Goal: Task Accomplishment & Management: Use online tool/utility

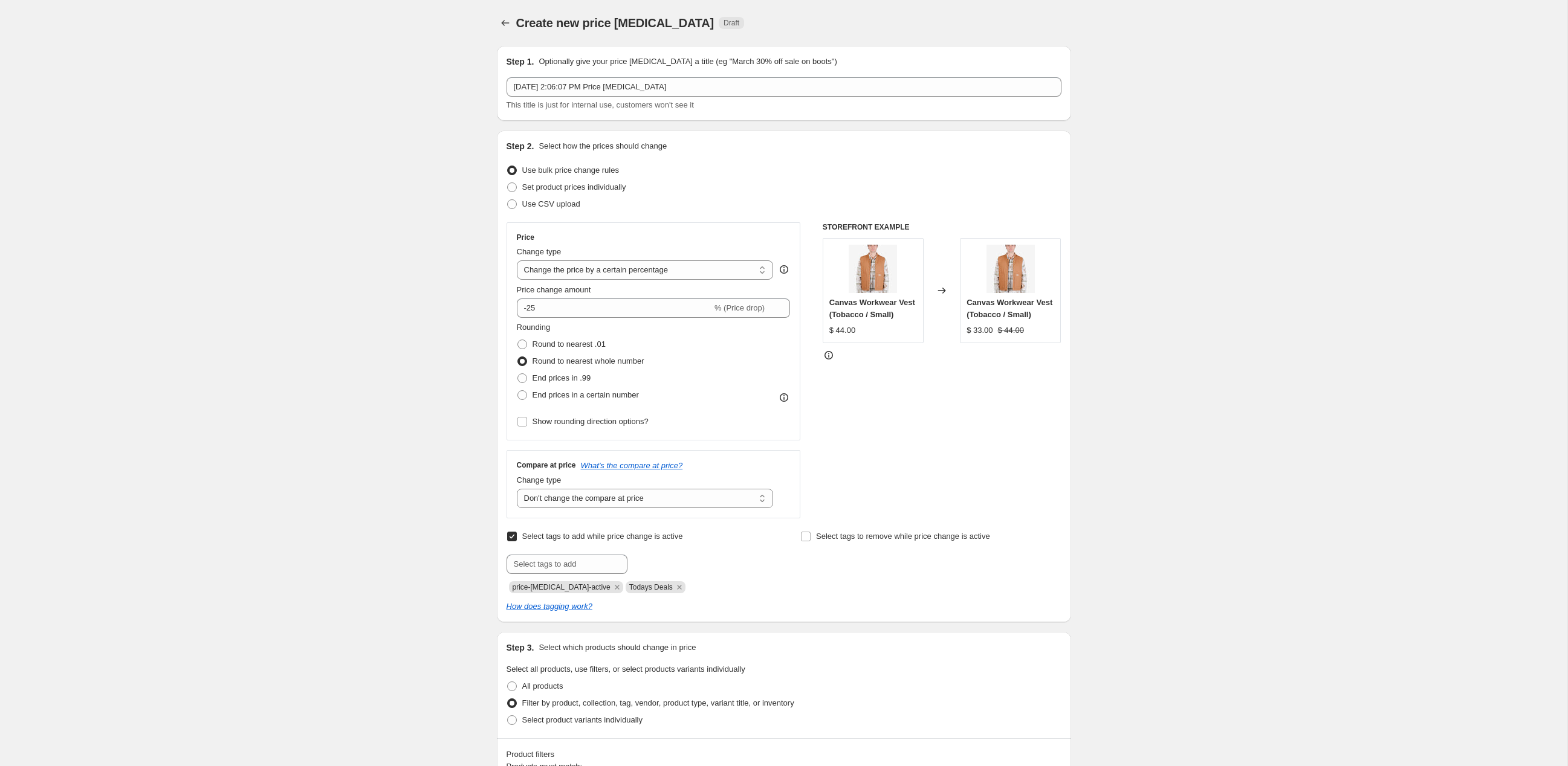
select select "percentage"
select select "no_change"
select select "collection"
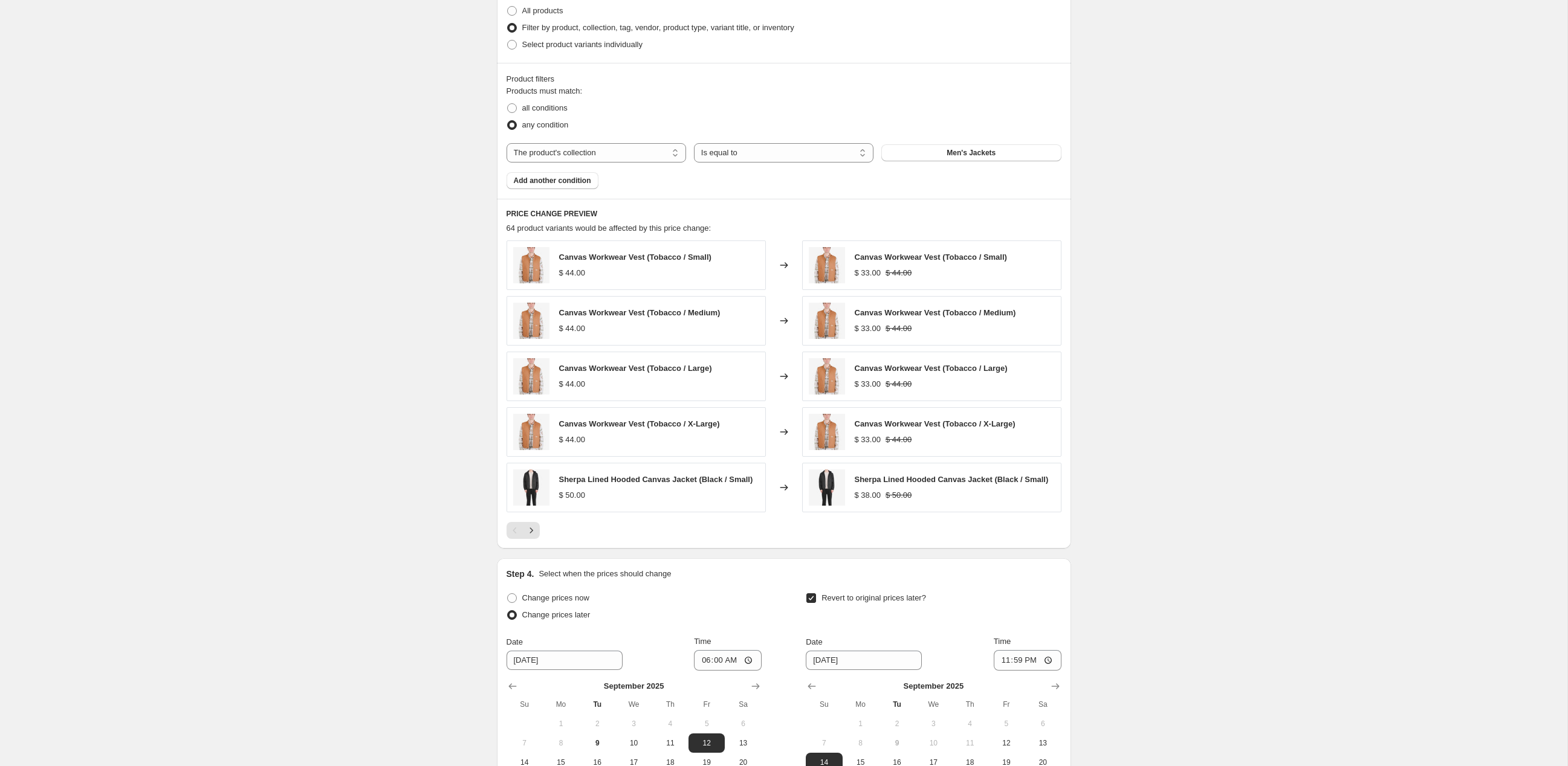
scroll to position [677, 0]
click at [590, 185] on span "Add another condition" at bounding box center [552, 179] width 77 height 10
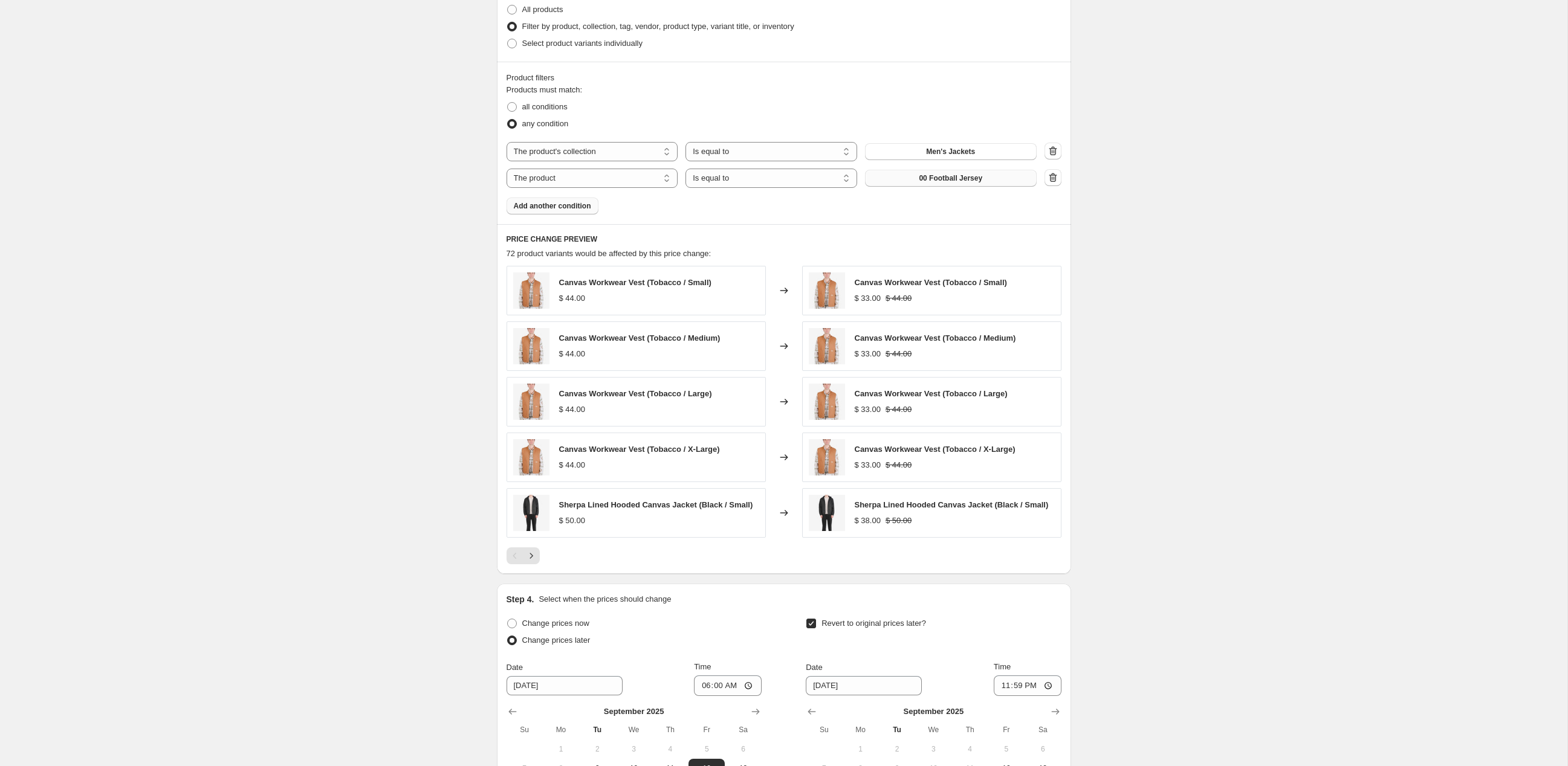
click at [943, 183] on span "00 Football Jersey" at bounding box center [950, 178] width 64 height 10
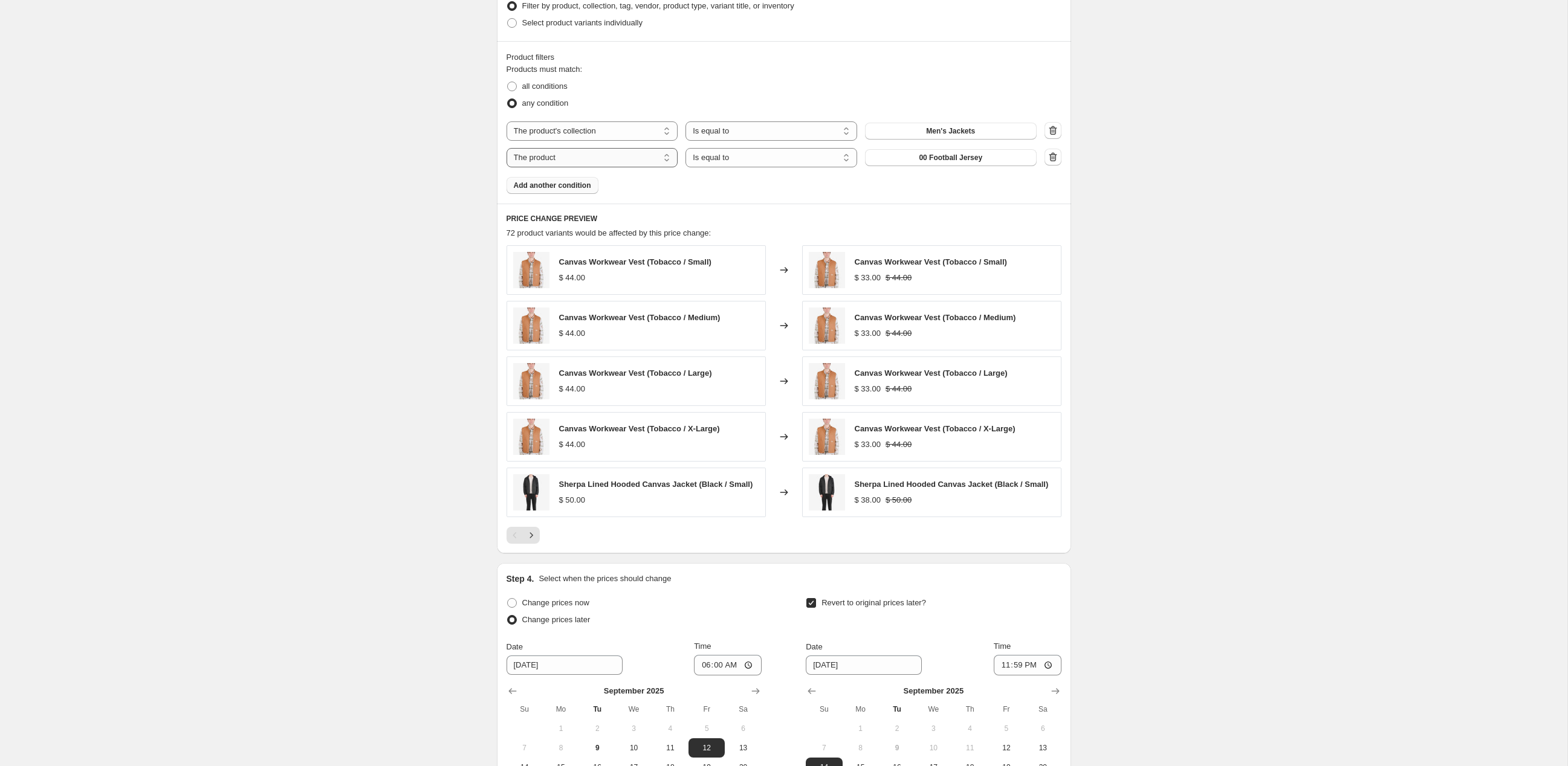
select select "collection"
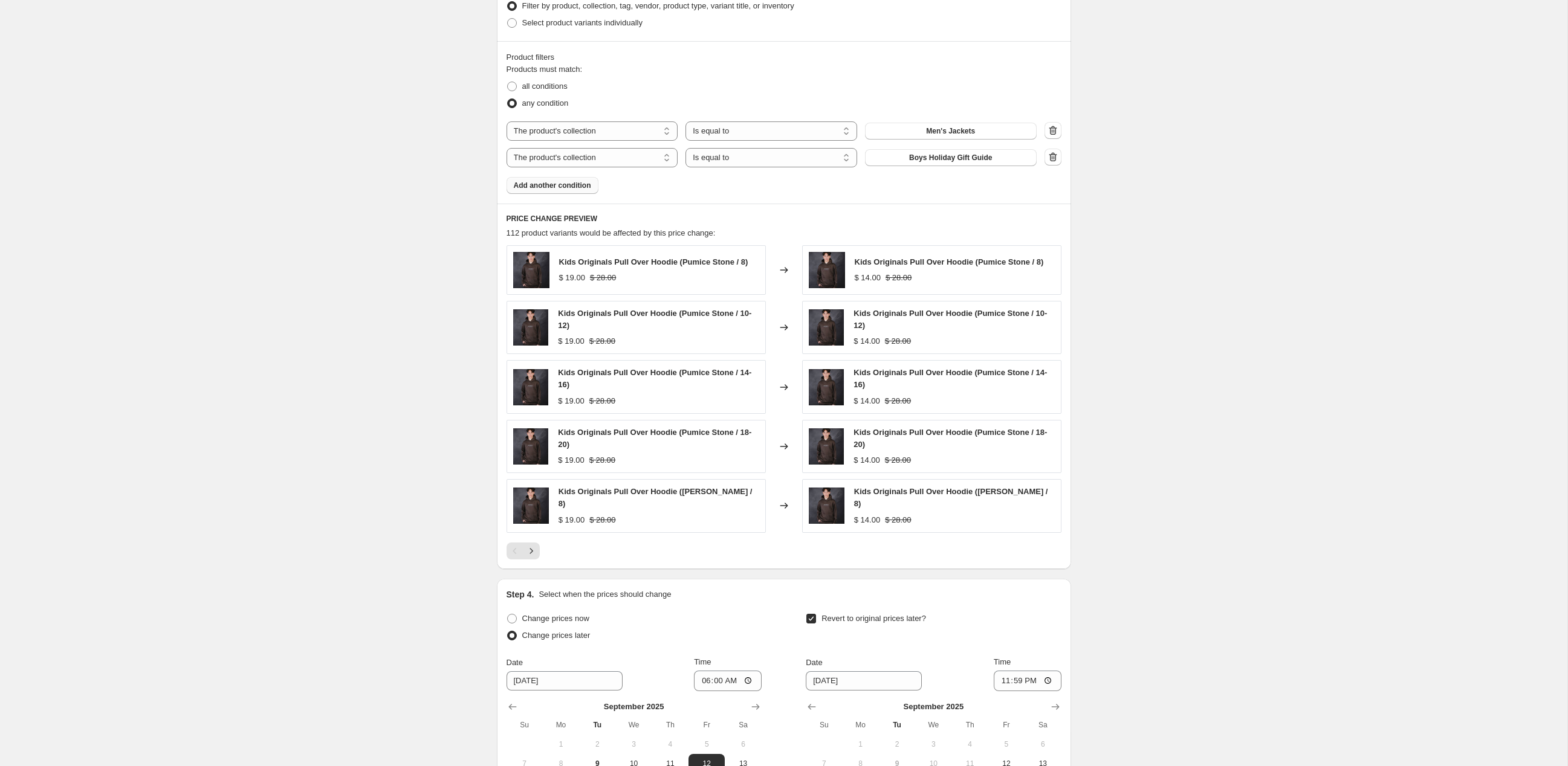
click at [916, 163] on span "Boys Holiday Gift Guide" at bounding box center [951, 158] width 83 height 10
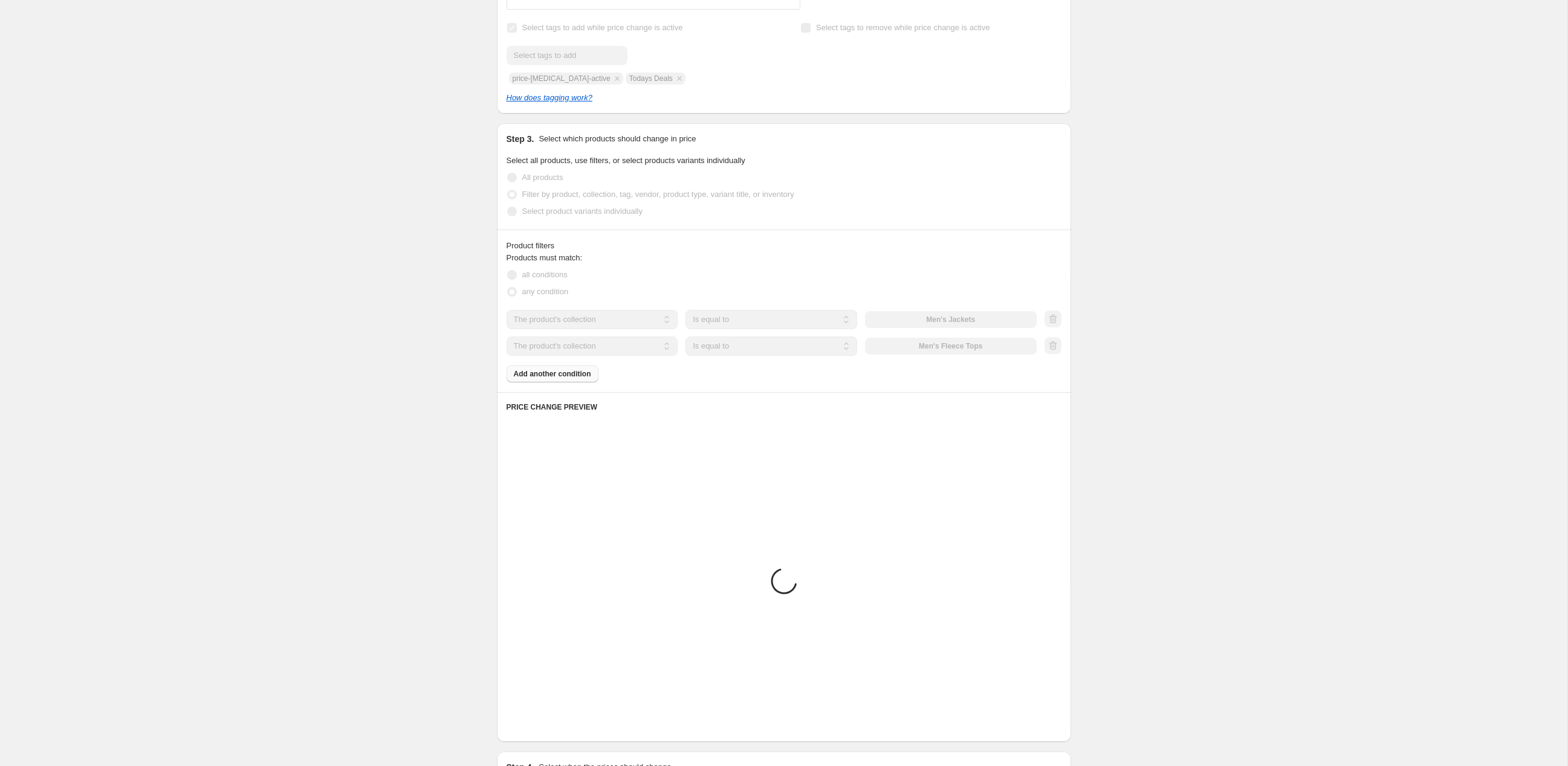
scroll to position [506, 0]
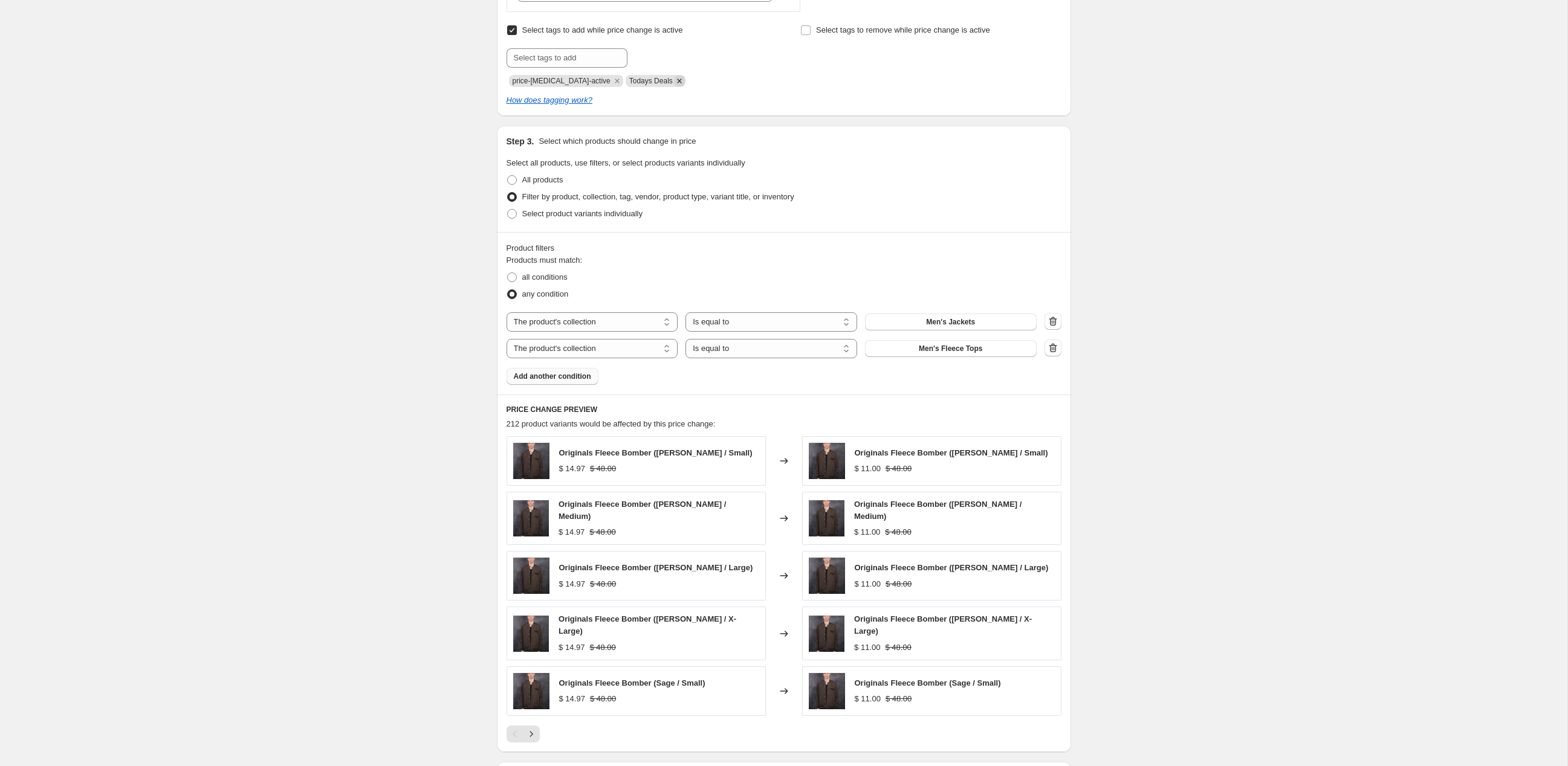
click at [681, 83] on icon "Remove Todays Deals" at bounding box center [679, 81] width 5 height 5
click at [568, 68] on input "text" at bounding box center [566, 58] width 121 height 20
type input "todays deals"
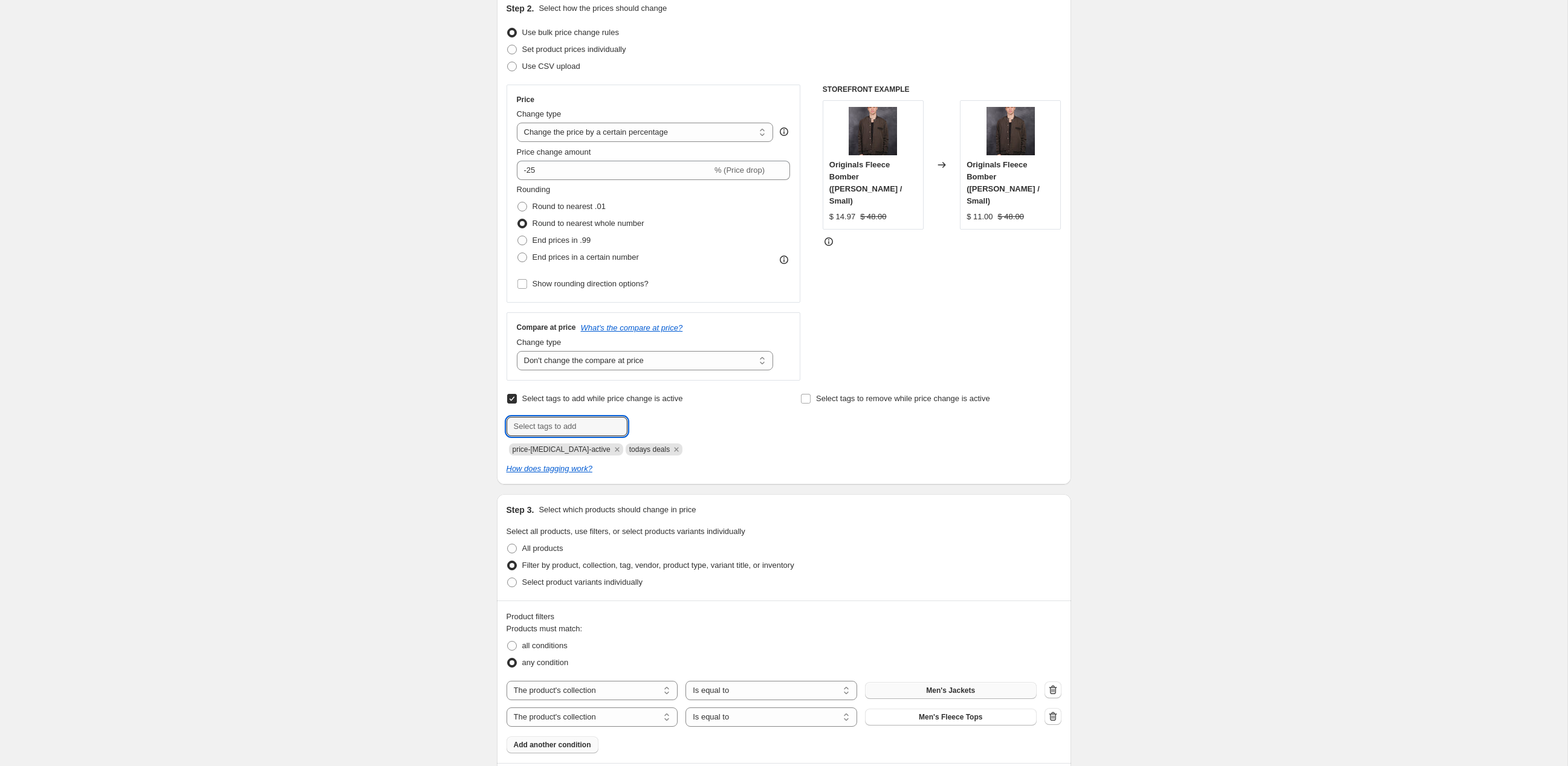
scroll to position [128, 0]
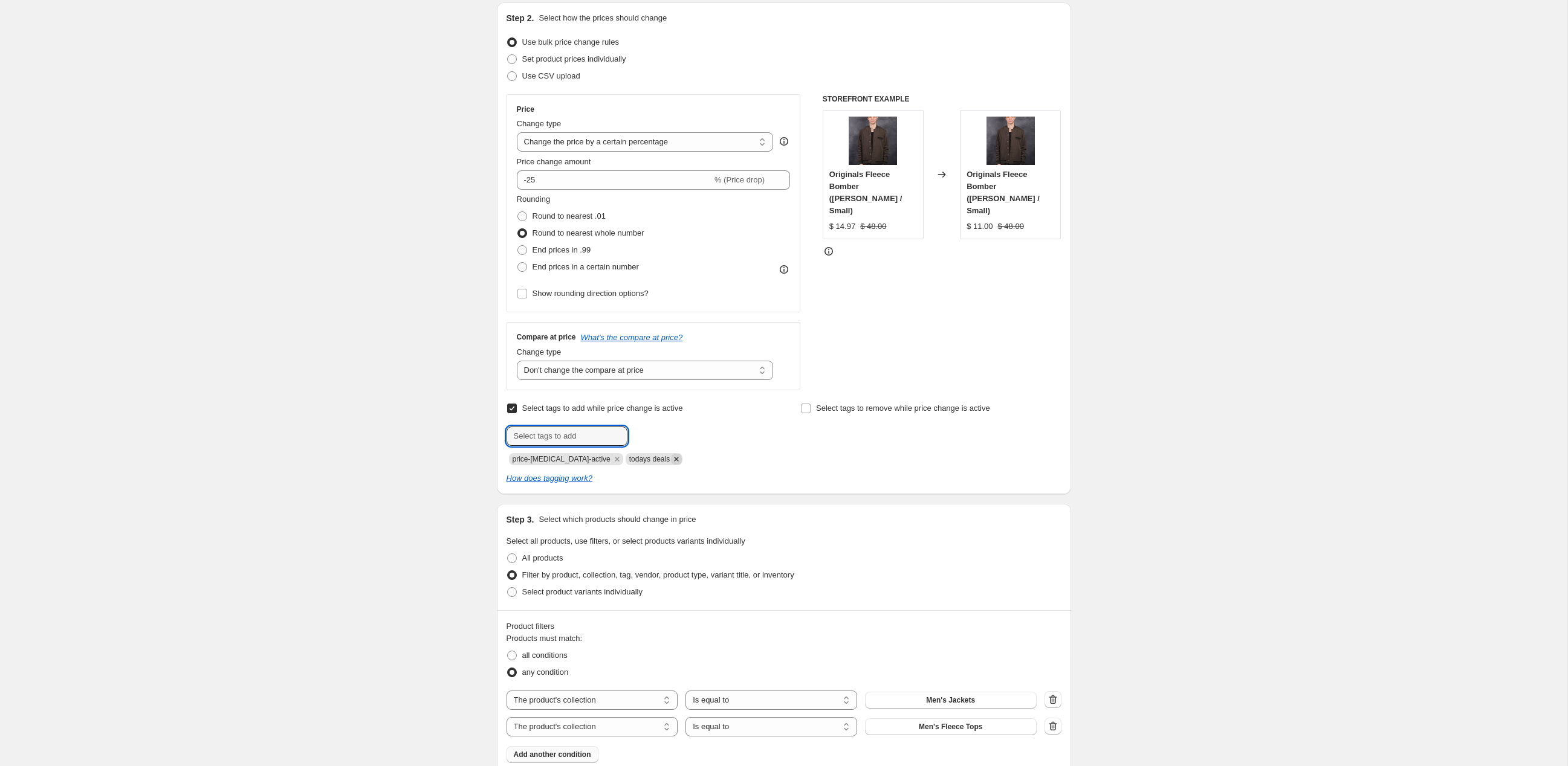
click at [682, 464] on icon "Remove todays deals" at bounding box center [676, 459] width 11 height 11
click at [542, 446] on input "text" at bounding box center [566, 437] width 121 height 20
paste input "Todays deal"
type input "Todays deal"
click at [685, 440] on span "Todays deal" at bounding box center [674, 434] width 41 height 8
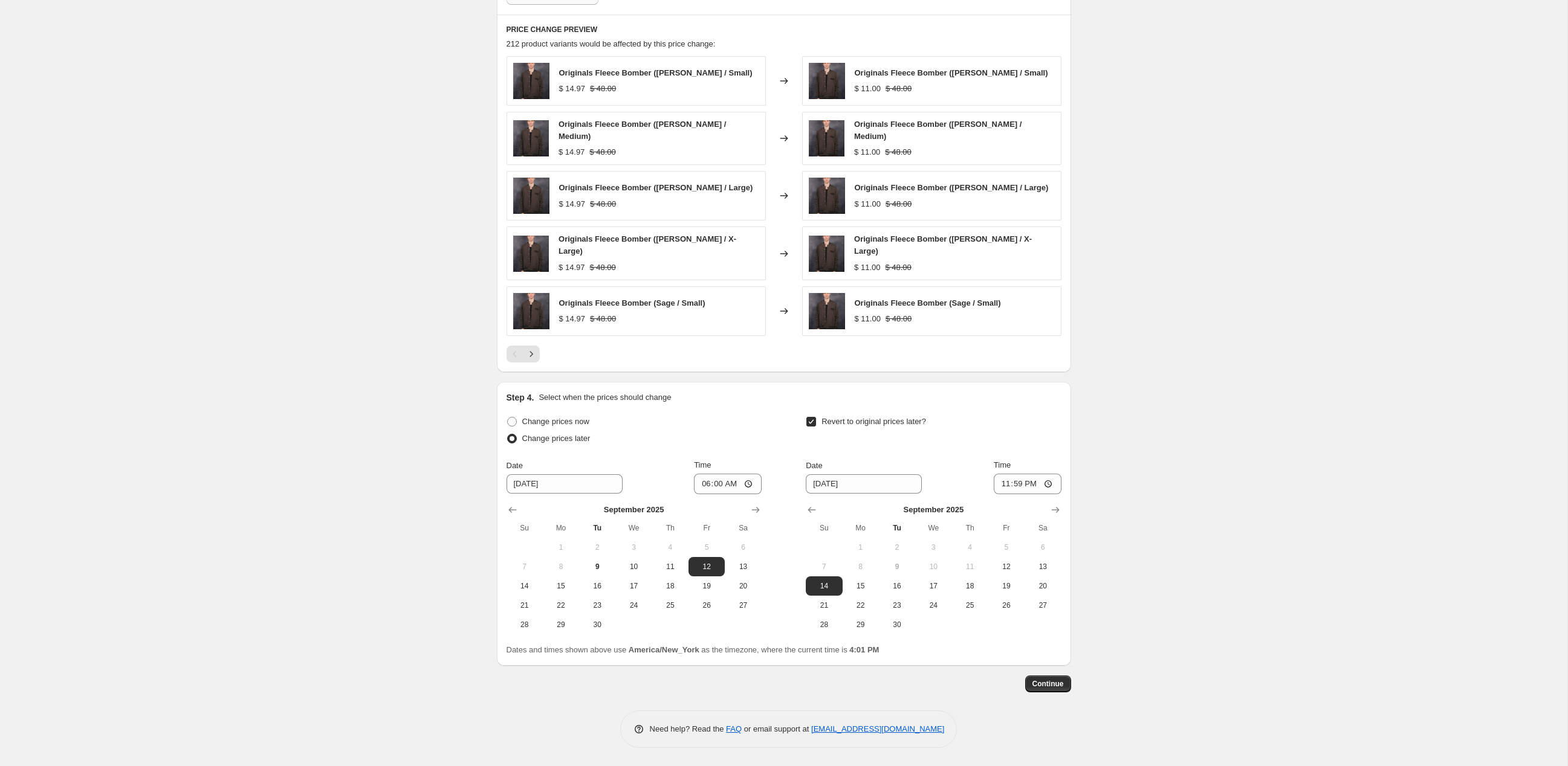
scroll to position [1043, 0]
click at [1064, 680] on span "Continue" at bounding box center [1048, 683] width 32 height 10
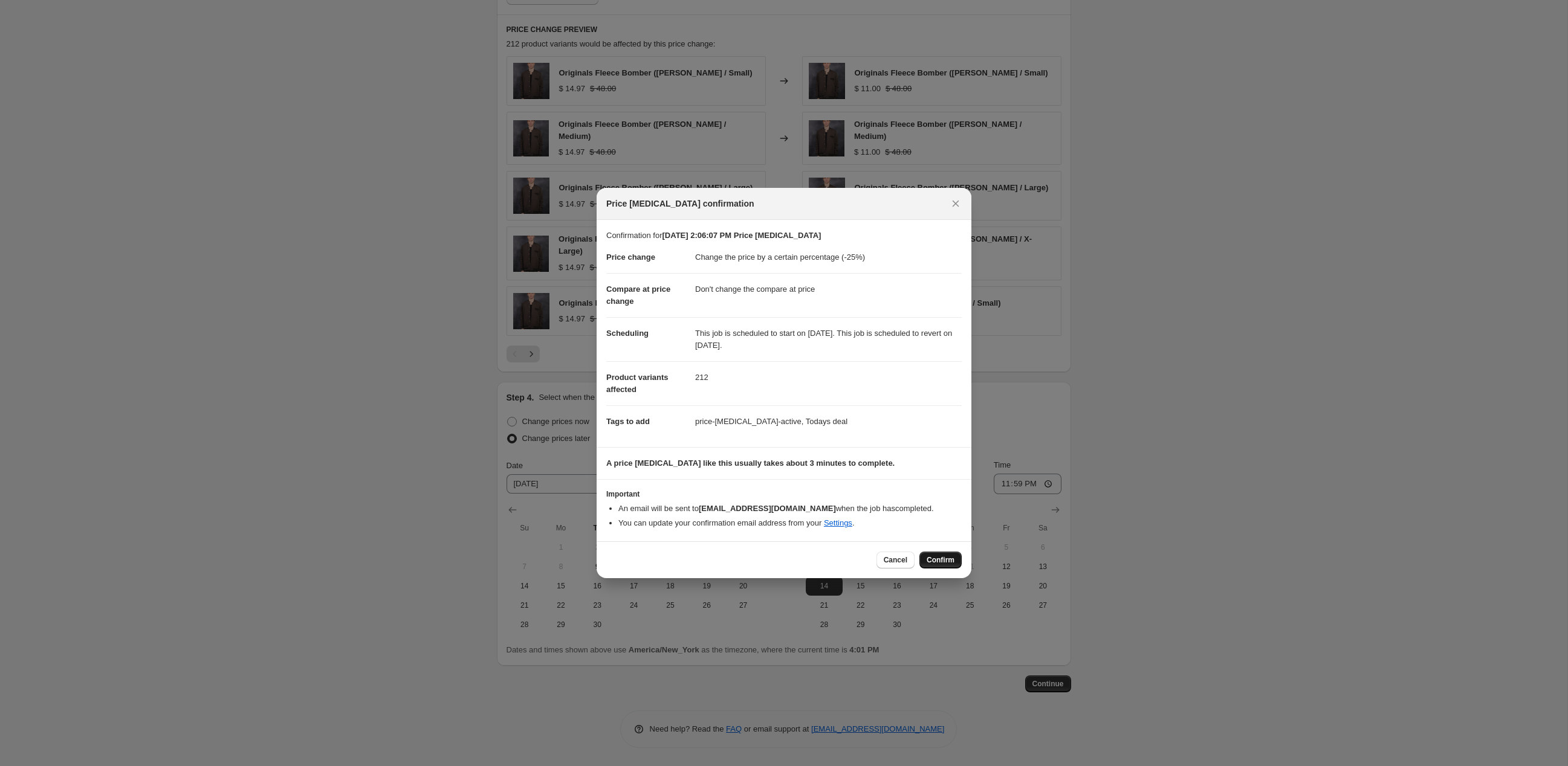
click at [954, 565] on span "Confirm" at bounding box center [940, 560] width 28 height 10
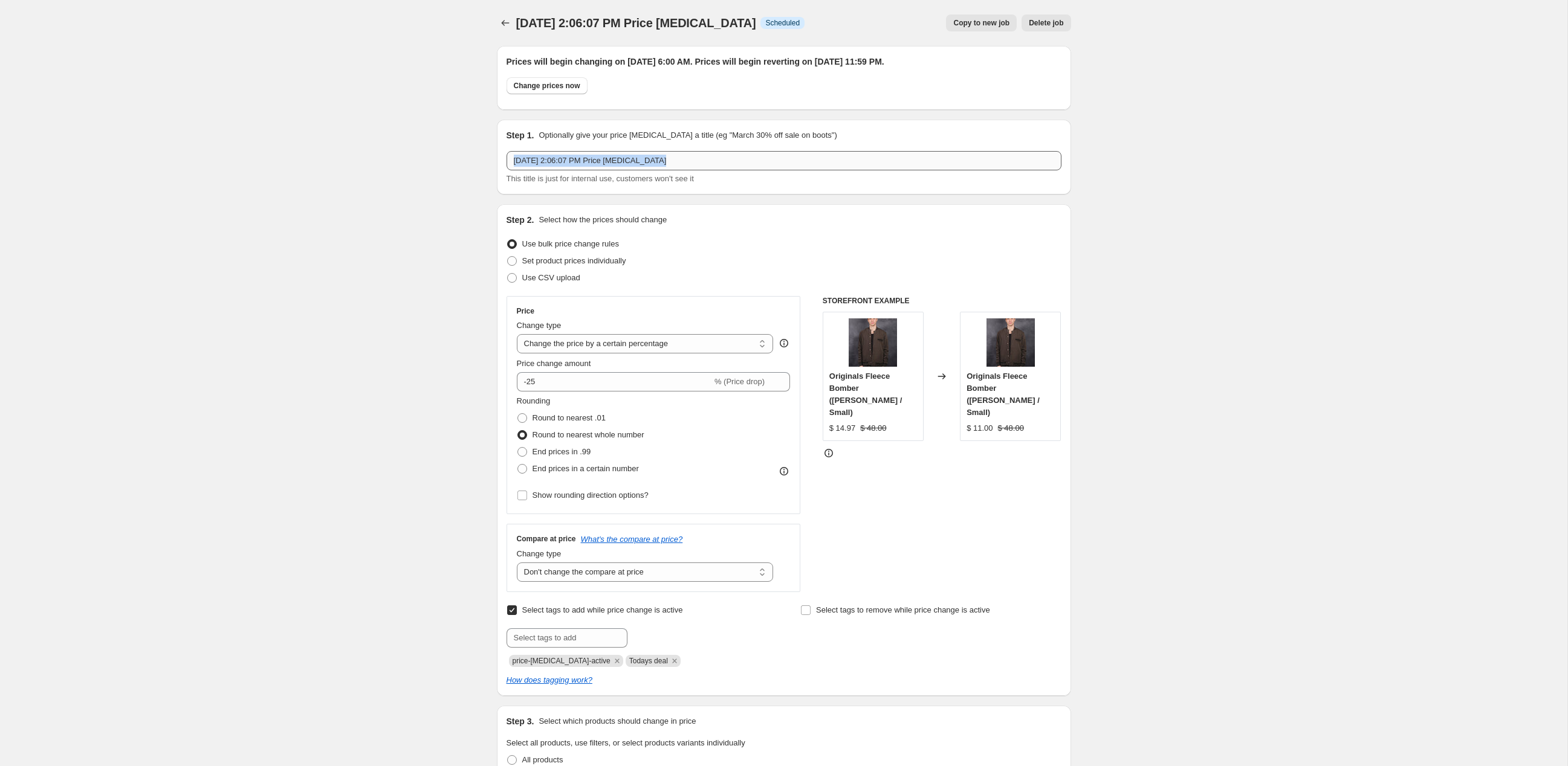
drag, startPoint x: 753, startPoint y: 202, endPoint x: 548, endPoint y: 200, distance: 205.0
click at [548, 185] on div "Sep 9, 2025 at 2:06:07 PM Price change job This title is just for internal use,…" at bounding box center [783, 167] width 554 height 34
click at [561, 170] on input "[DATE] 2:06:07 PM Price [MEDICAL_DATA]" at bounding box center [783, 161] width 554 height 20
drag, startPoint x: 755, startPoint y: 190, endPoint x: 415, endPoint y: 173, distance: 340.4
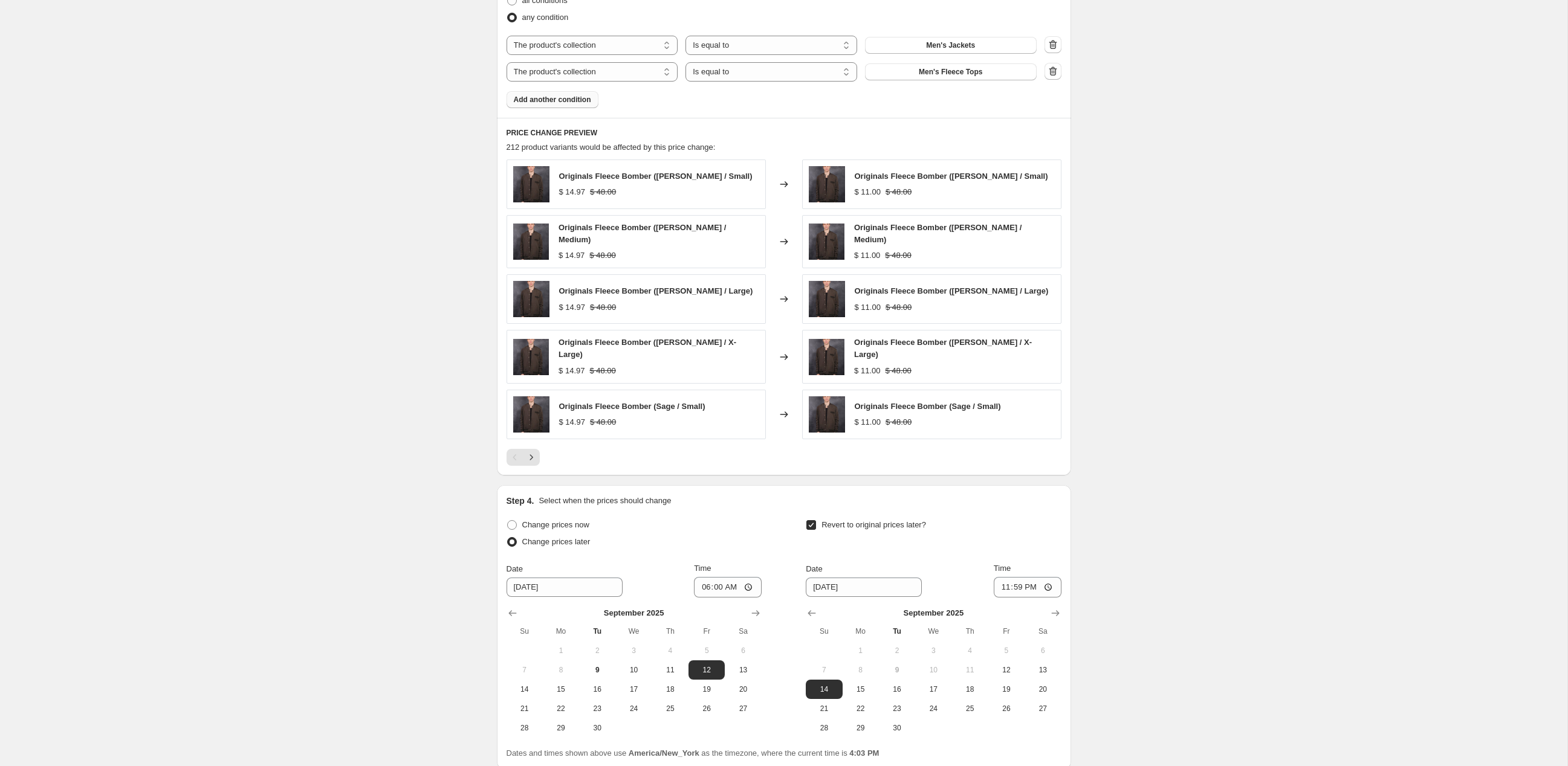
scroll to position [858, 0]
click at [510, 464] on div at bounding box center [783, 456] width 554 height 17
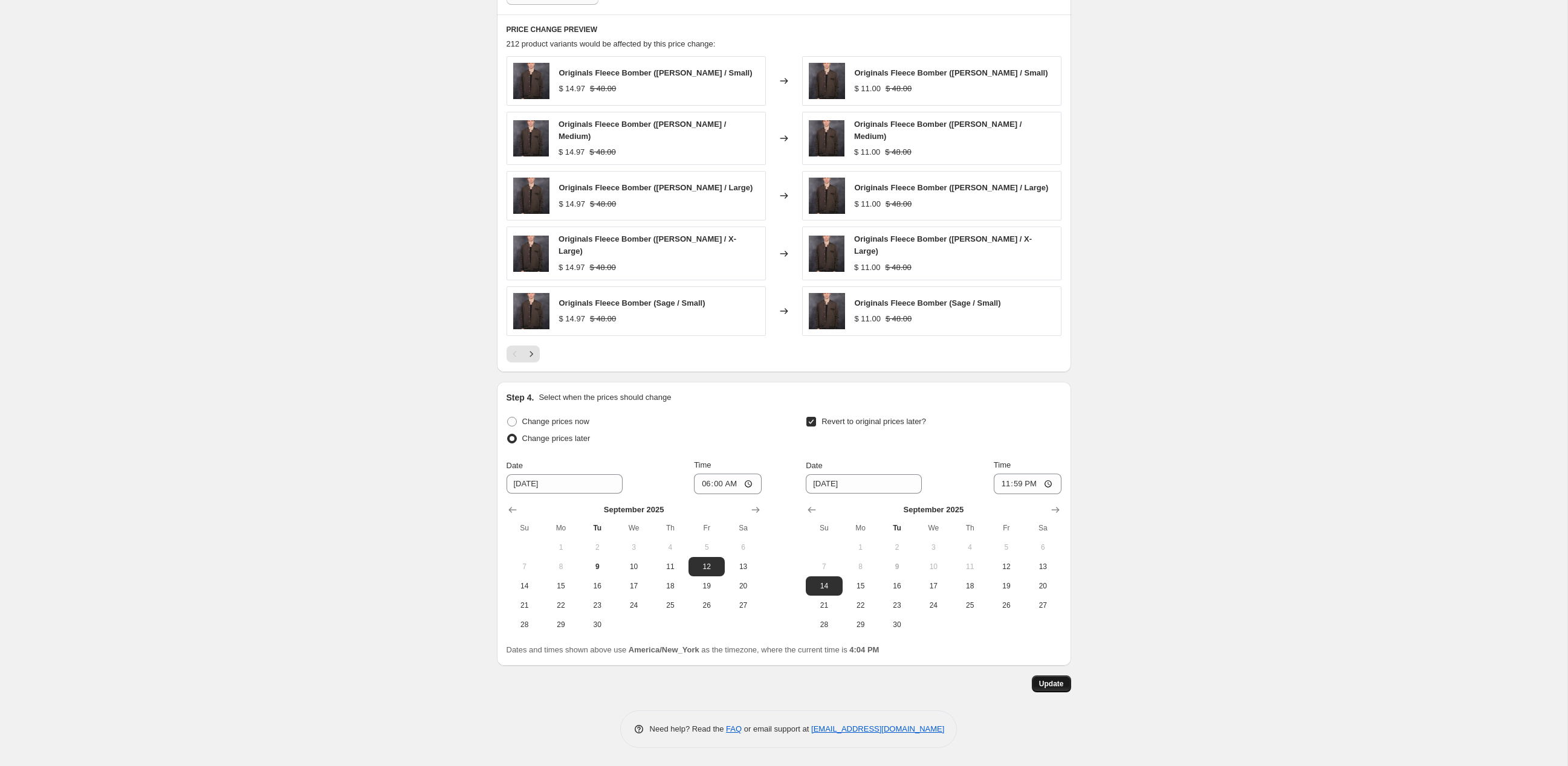
scroll to position [1136, 0]
click at [1064, 683] on span "Update" at bounding box center [1051, 683] width 25 height 10
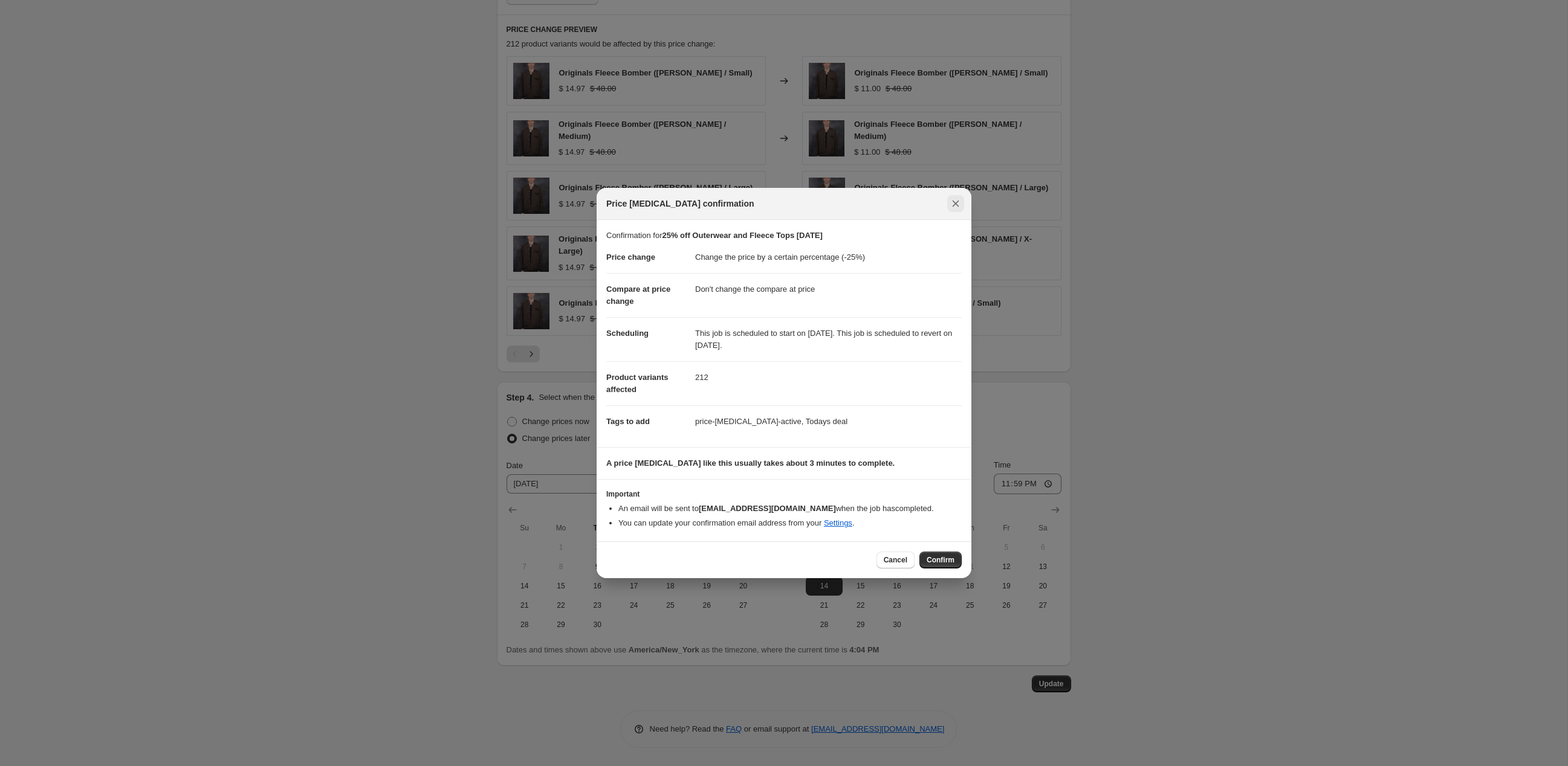
click at [964, 195] on button "Close" at bounding box center [955, 203] width 17 height 17
type input "[DATE] 2:06:07 PM Price [MEDICAL_DATA]"
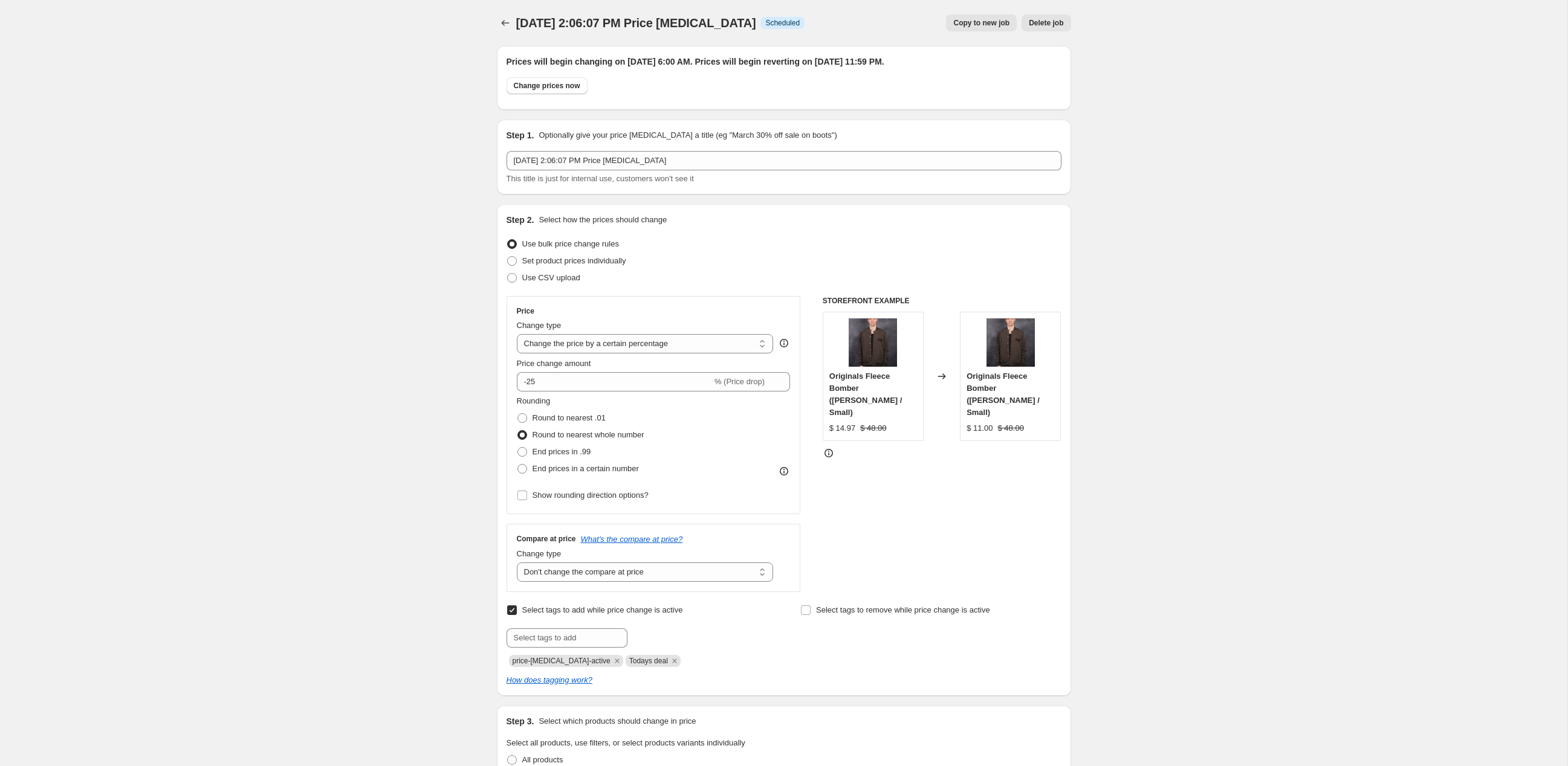
scroll to position [0, 0]
click at [499, 22] on icon "Price change jobs" at bounding box center [505, 23] width 12 height 12
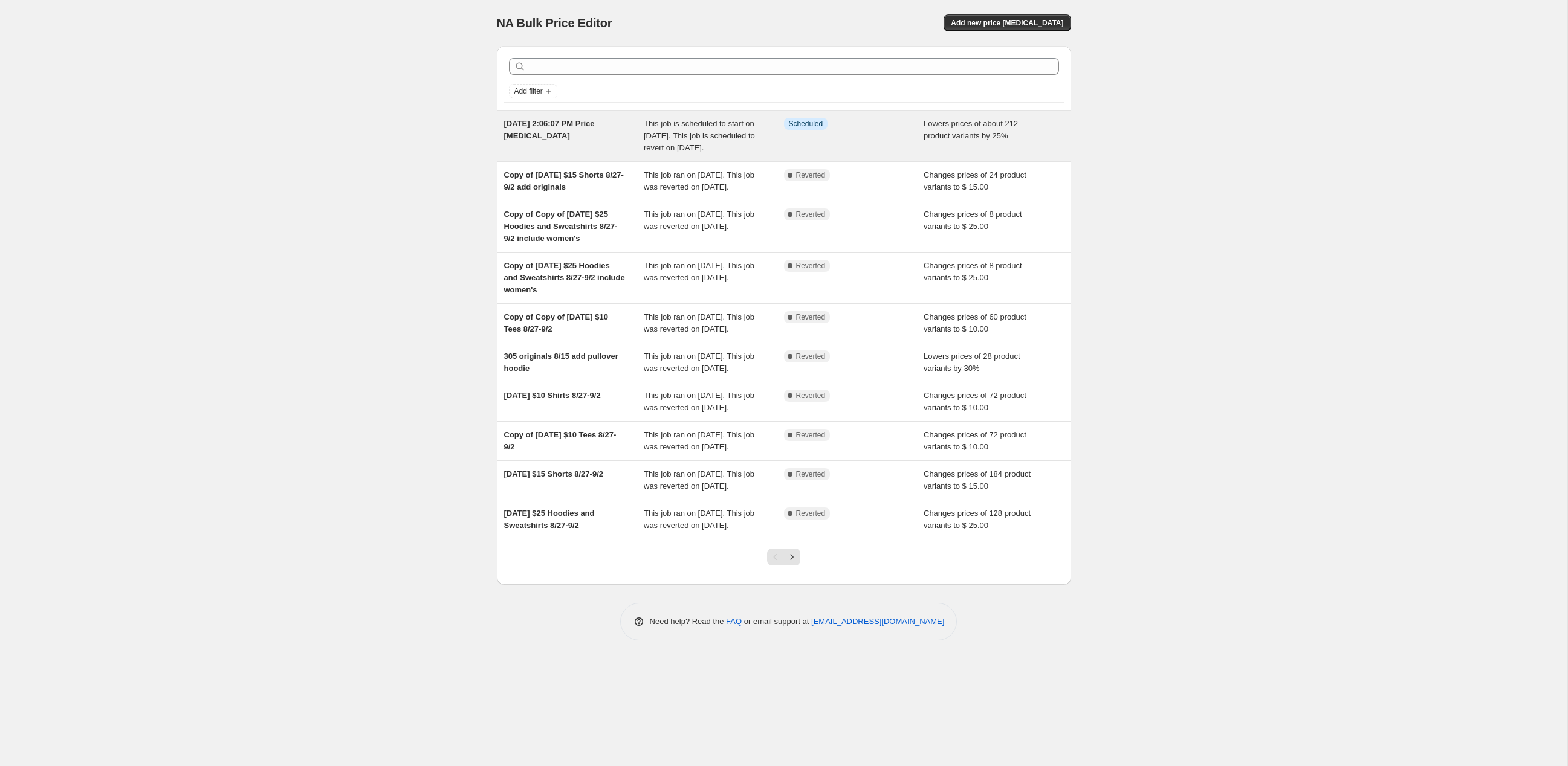
click at [605, 154] on div "[DATE] 2:06:07 PM Price [MEDICAL_DATA]" at bounding box center [574, 136] width 140 height 36
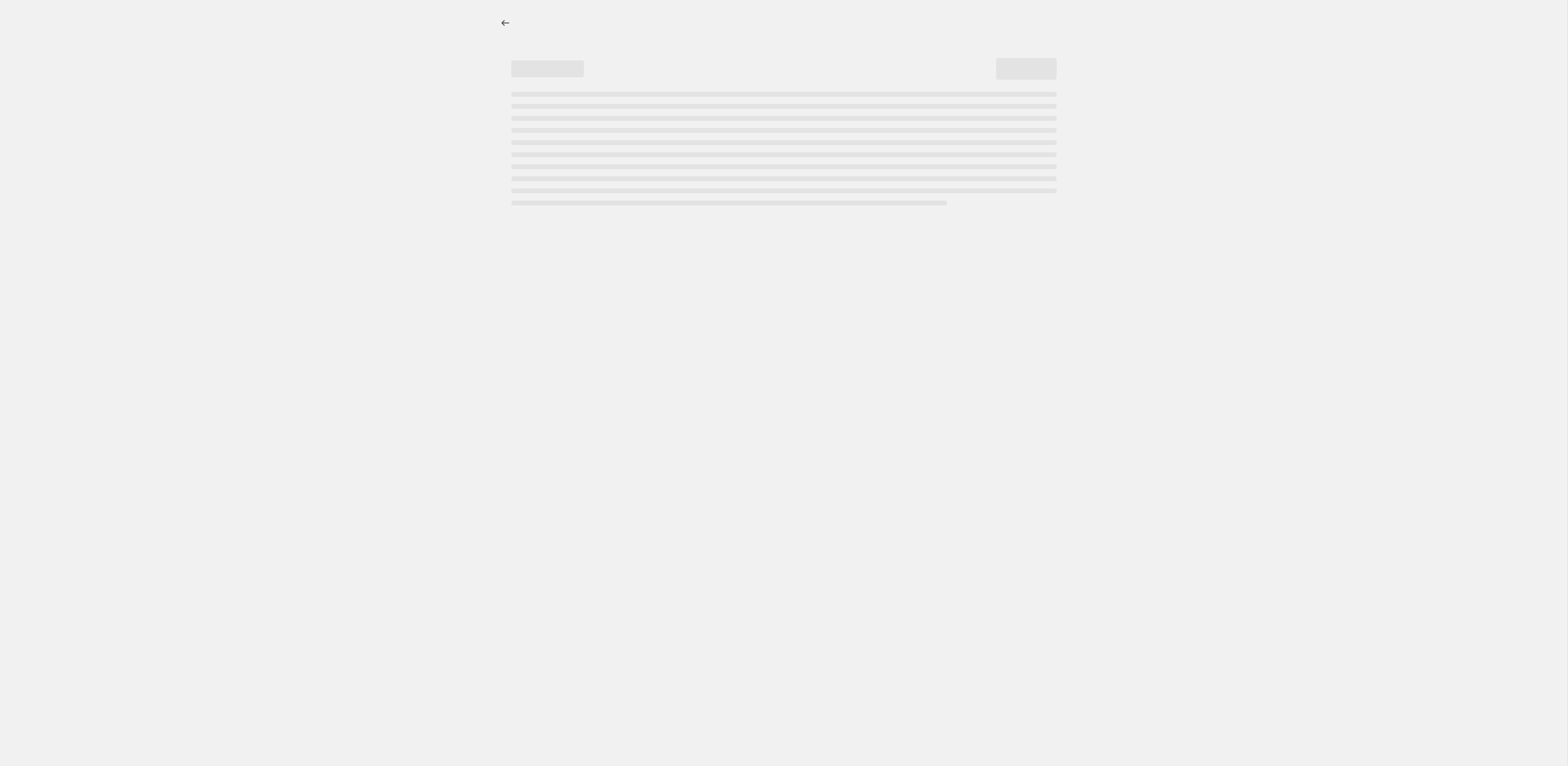
select select "percentage"
select select "no_change"
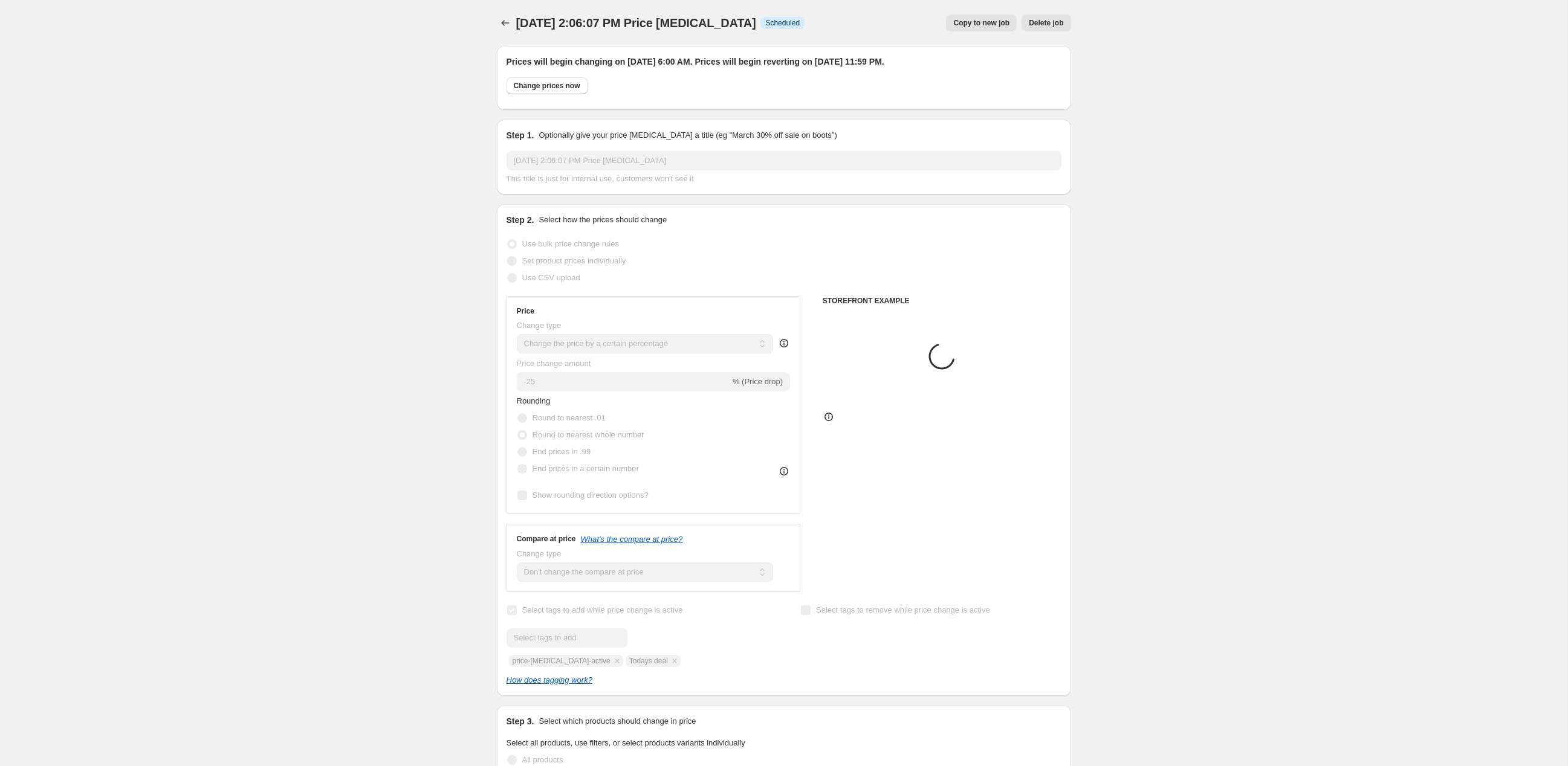
select select "collection"
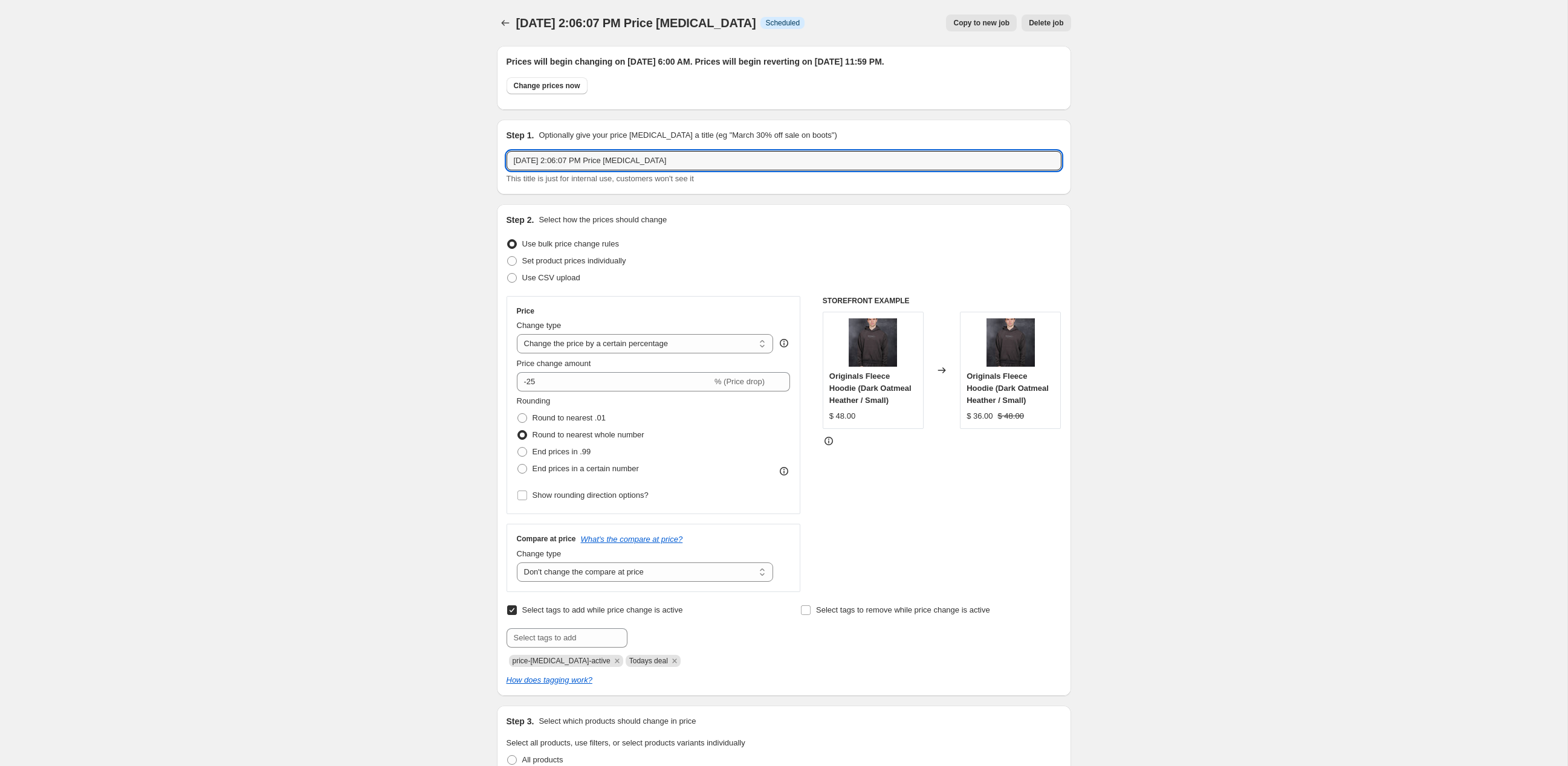
drag, startPoint x: 736, startPoint y: 188, endPoint x: 416, endPoint y: 161, distance: 321.1
click at [506, 170] on input "25% off outerwear and fleece tops [DATE]" at bounding box center [783, 161] width 554 height 20
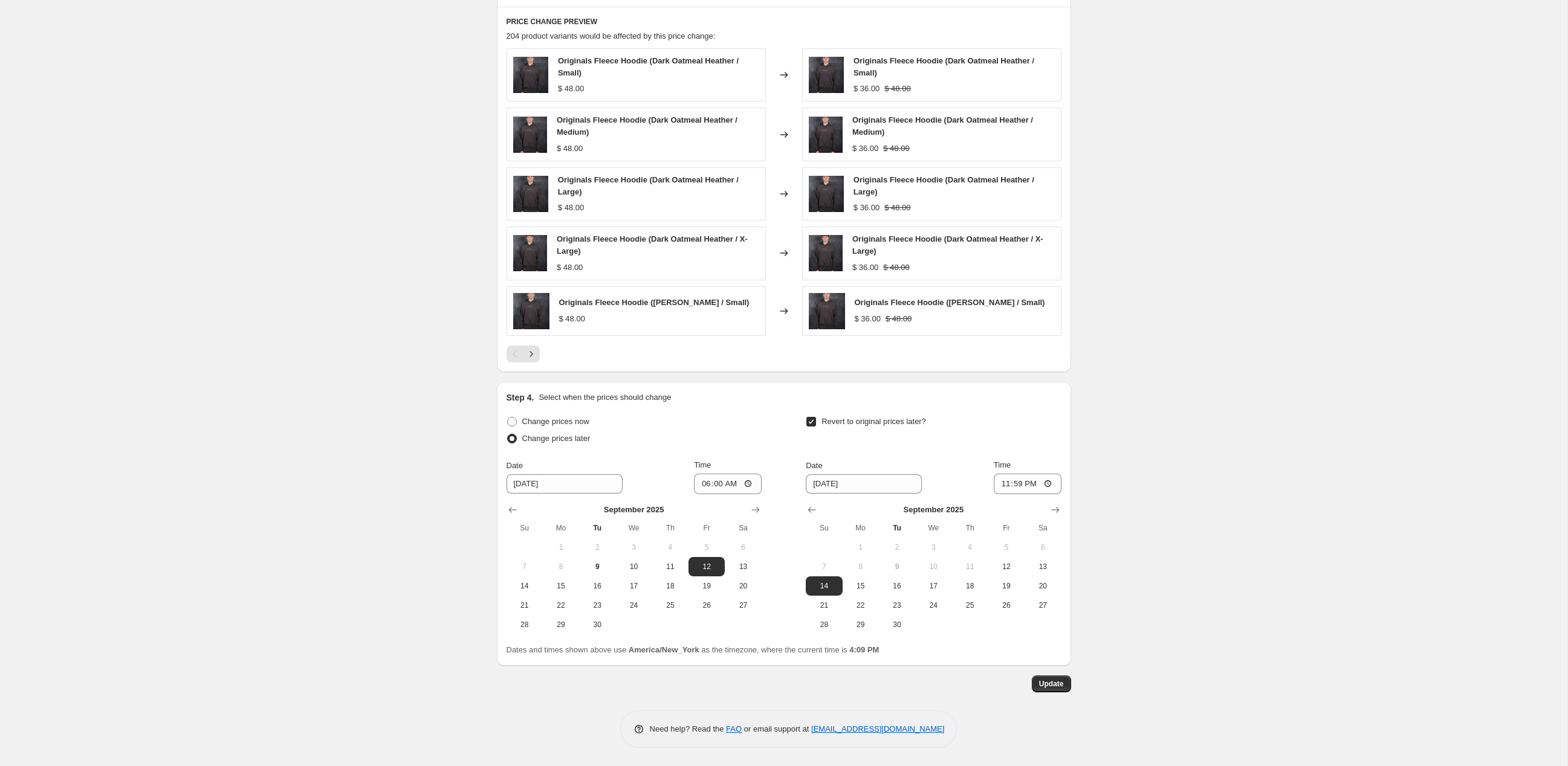
scroll to position [1145, 0]
type input "Flash [DATE] 25% off outerwear and fleece tops [DATE]"
click at [1064, 683] on span "Update" at bounding box center [1051, 683] width 25 height 10
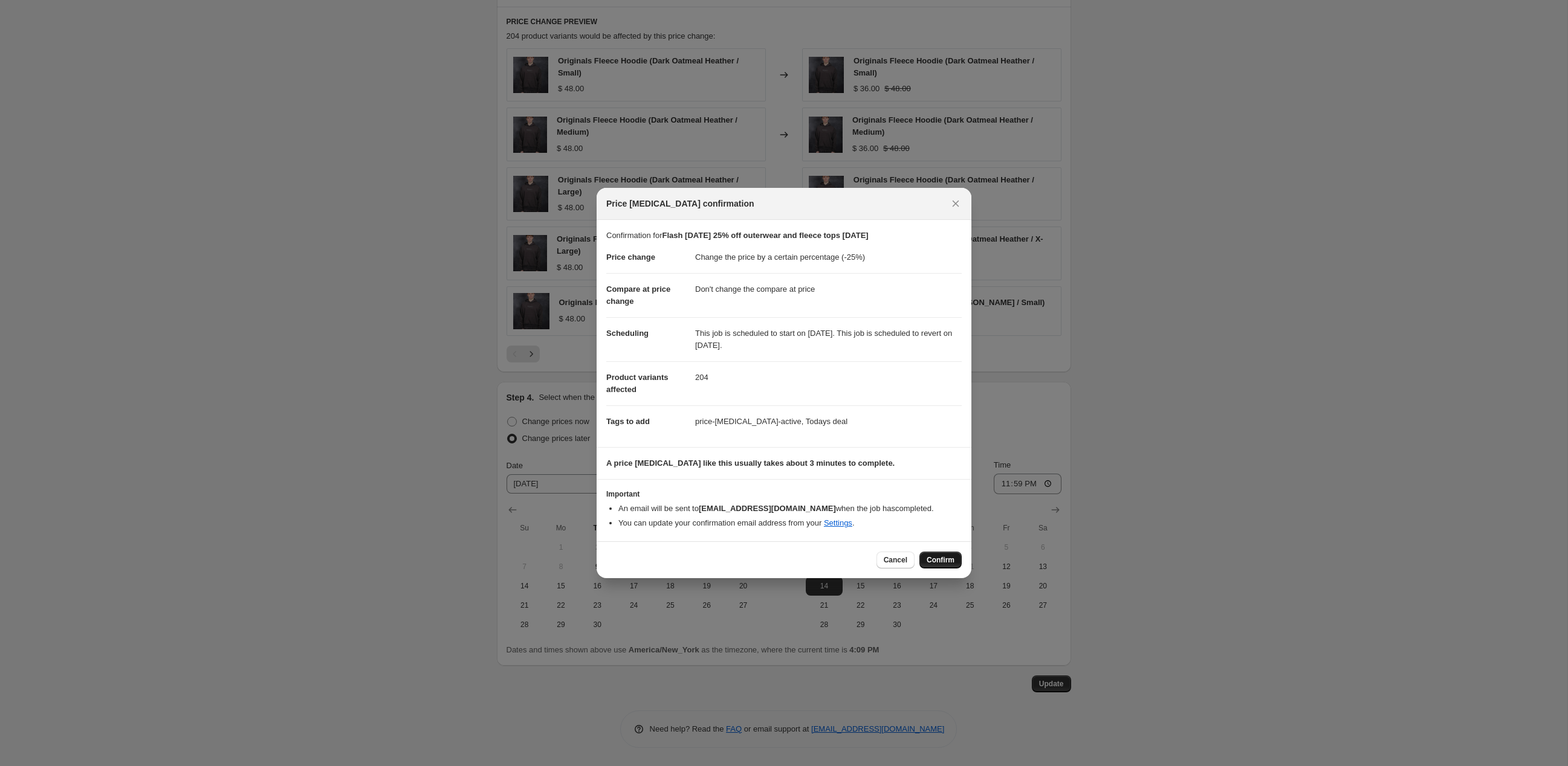
click at [945, 565] on span "Confirm" at bounding box center [940, 560] width 28 height 10
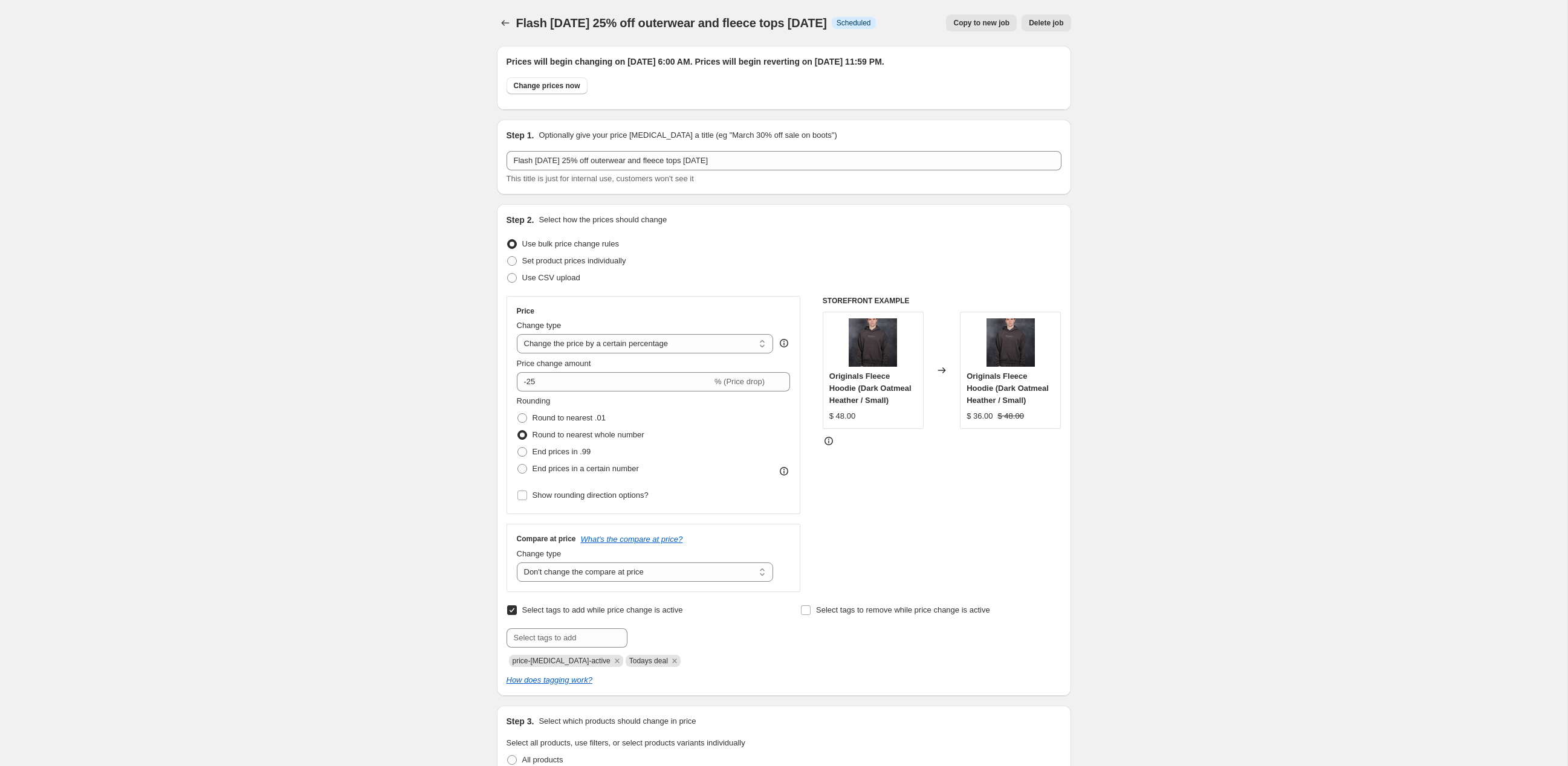
scroll to position [0, 0]
